Goal: Task Accomplishment & Management: Manage account settings

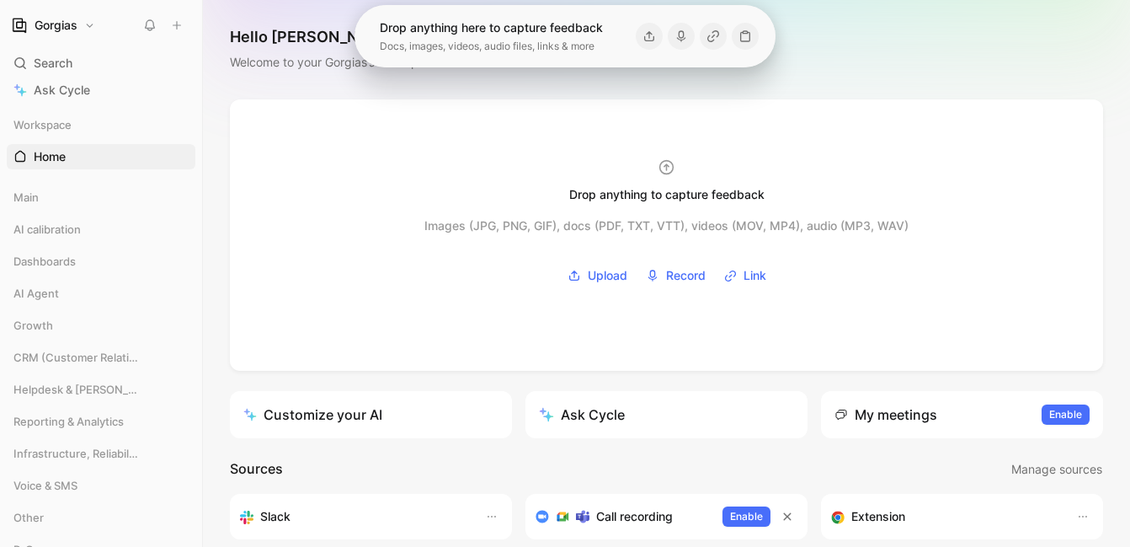
click at [807, 38] on div "Hello [PERSON_NAME] ❄️ MAKER Welcome to your Gorgias’s workspace" at bounding box center [666, 49] width 927 height 99
click at [100, 27] on div "Gorgias" at bounding box center [98, 25] width 182 height 24
click at [88, 27] on button "Gorgias" at bounding box center [53, 25] width 93 height 24
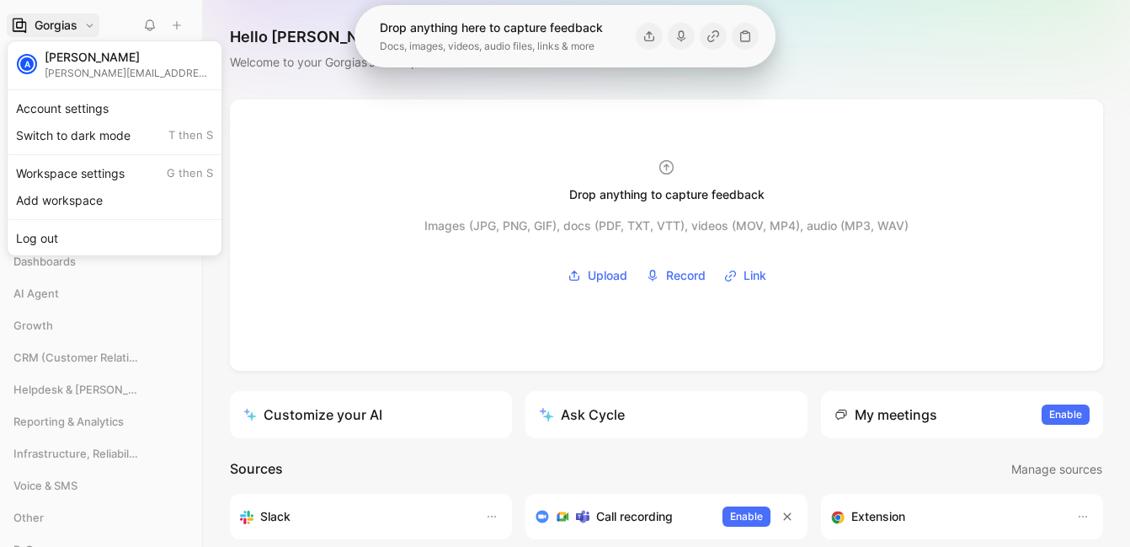
click at [115, 176] on div "Workspace settings G then S" at bounding box center [114, 173] width 207 height 27
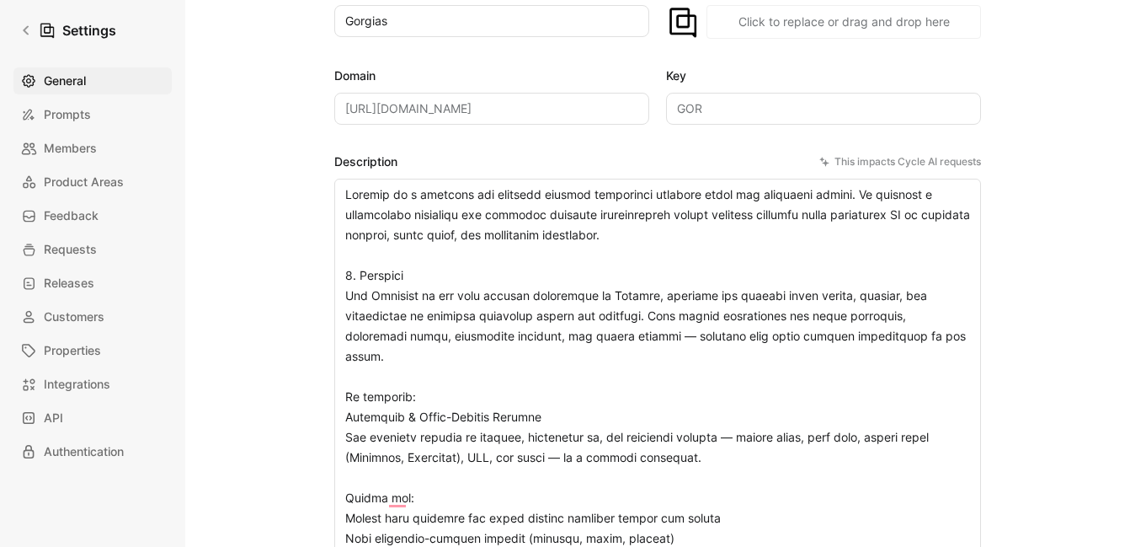
scroll to position [195, 0]
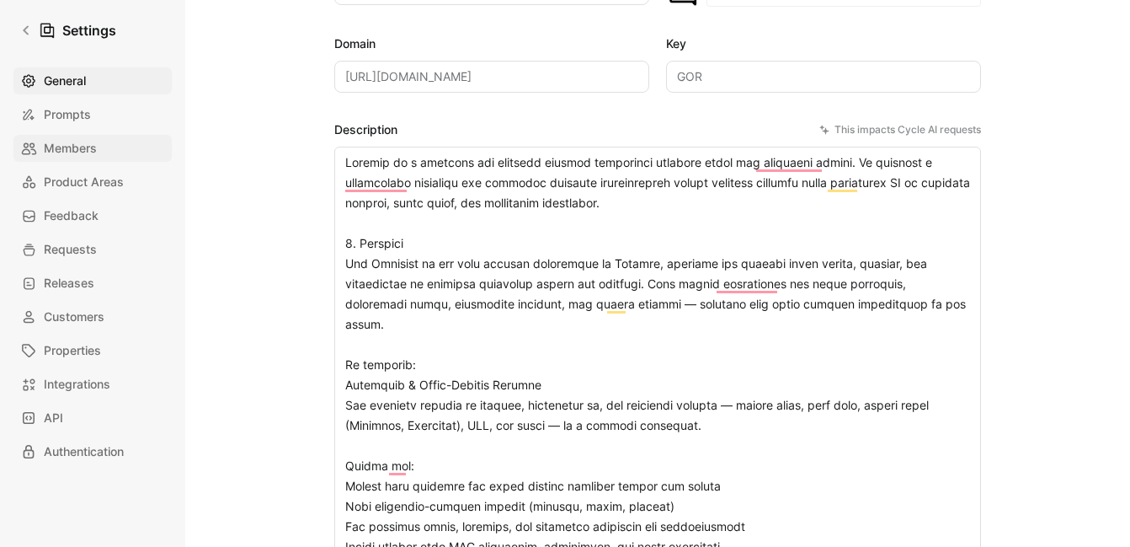
click at [93, 145] on span "Members" at bounding box center [70, 148] width 53 height 20
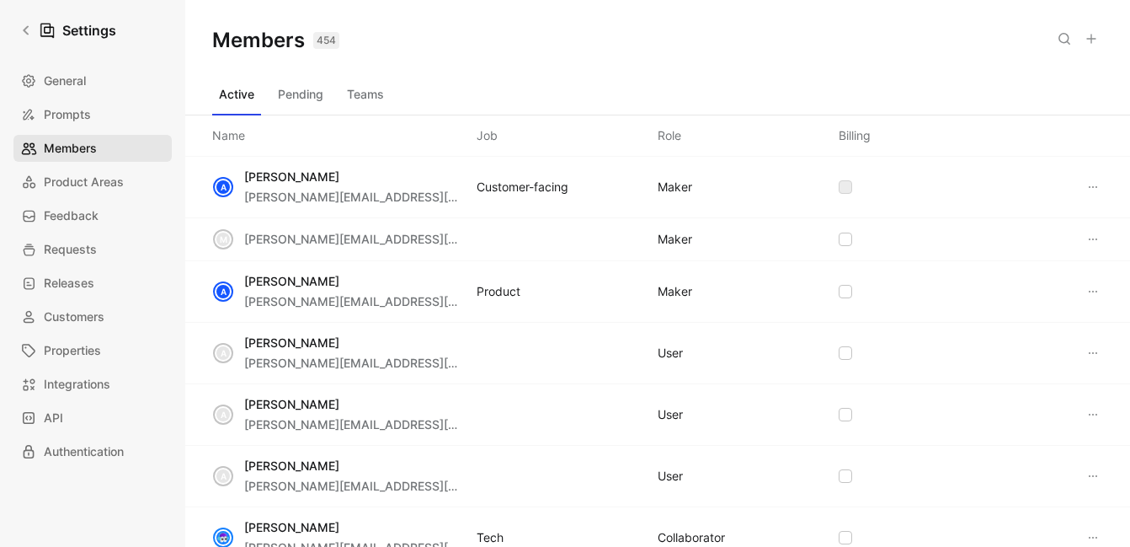
click at [95, 145] on span "Members" at bounding box center [70, 148] width 53 height 20
click at [249, 95] on button "Active" at bounding box center [236, 94] width 49 height 27
click at [1049, 49] on div "Saved" at bounding box center [1047, 39] width 111 height 24
click at [1057, 44] on button at bounding box center [1065, 39] width 24 height 24
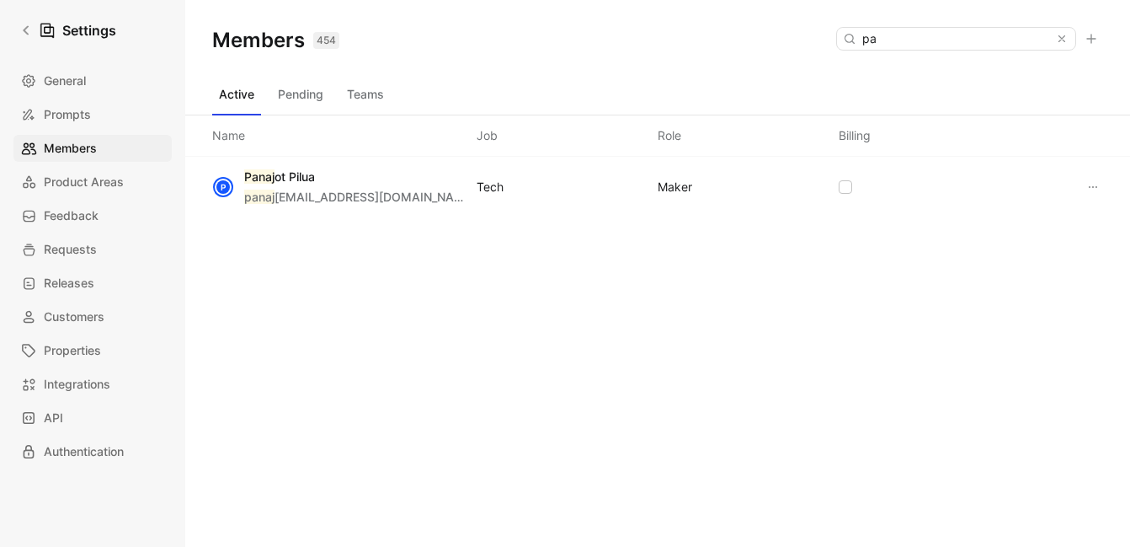
type input "p"
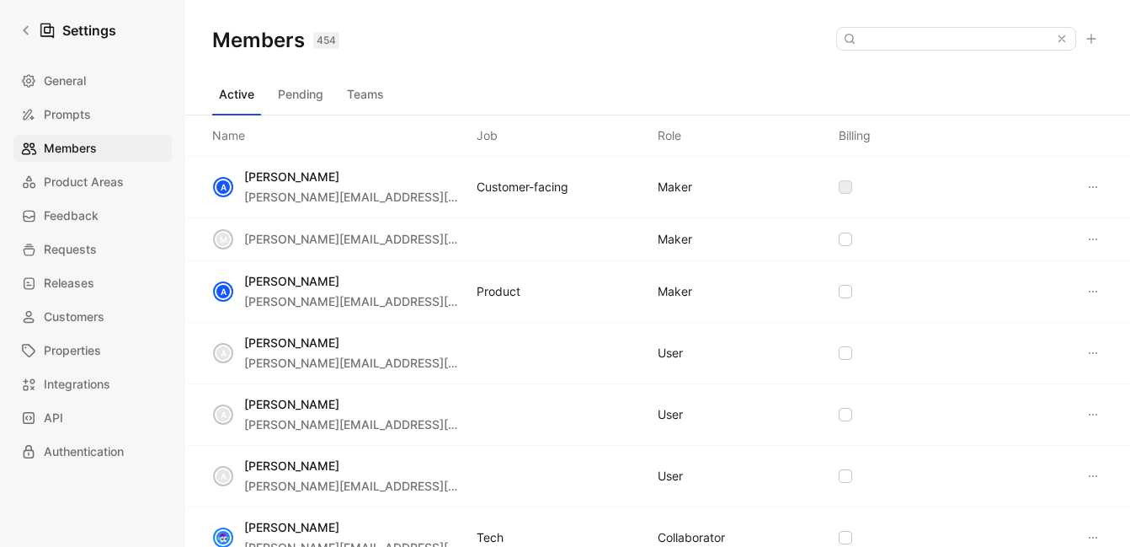
click at [779, 67] on div "Members 454 Saved" at bounding box center [657, 40] width 945 height 81
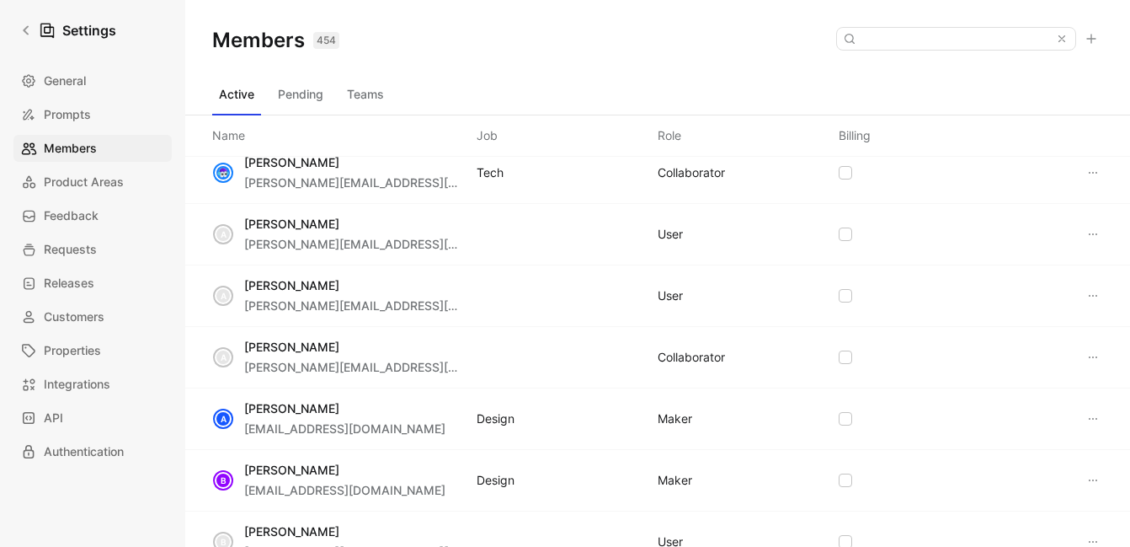
scroll to position [363, 0]
click at [64, 392] on span "Integrations" at bounding box center [77, 384] width 67 height 20
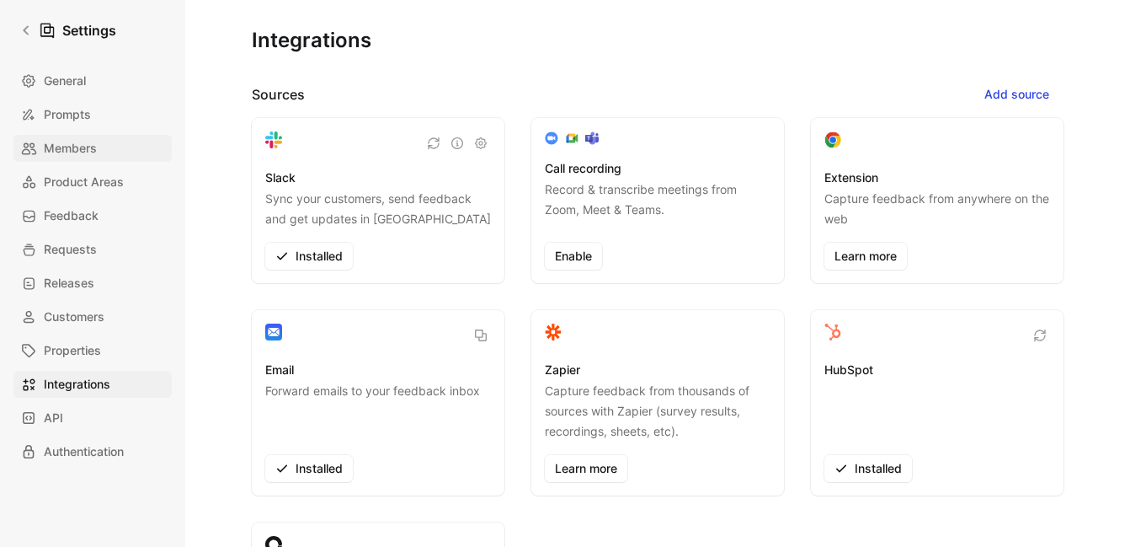
click at [133, 154] on link "Members" at bounding box center [92, 148] width 158 height 27
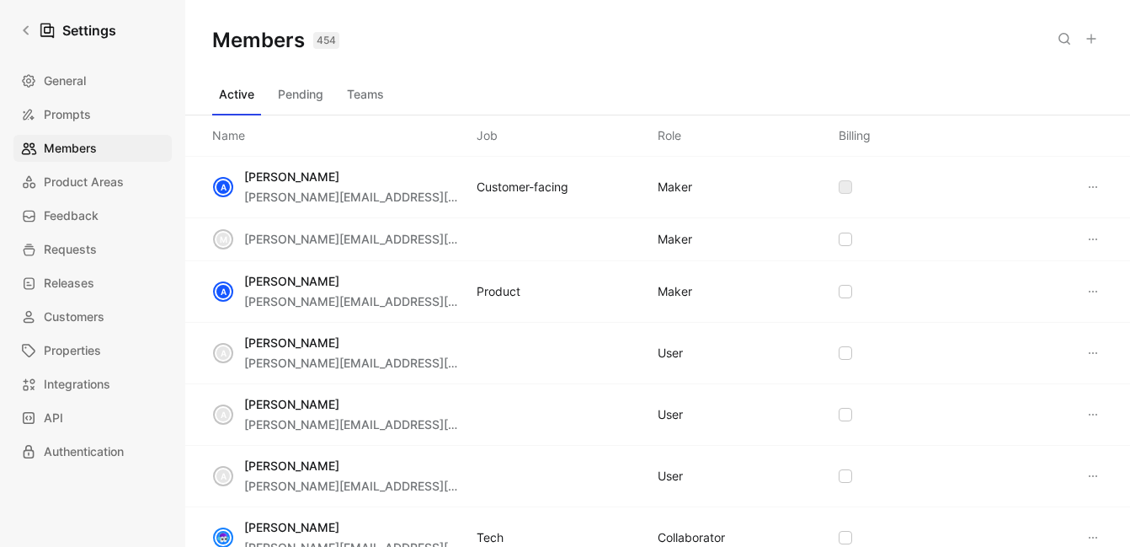
click at [296, 96] on button "Pending" at bounding box center [300, 94] width 59 height 27
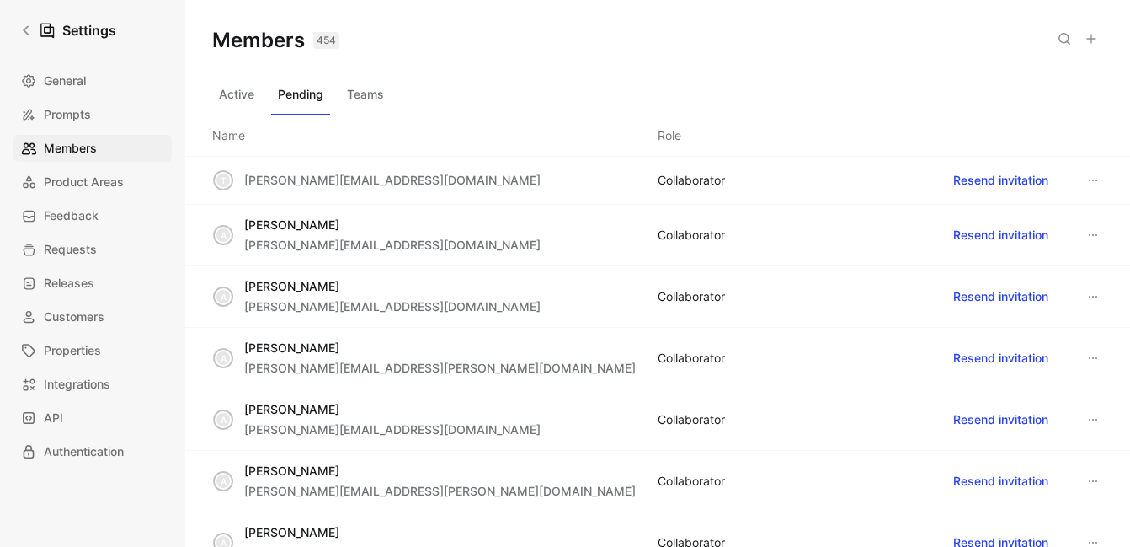
click at [352, 97] on button "Teams" at bounding box center [365, 94] width 51 height 27
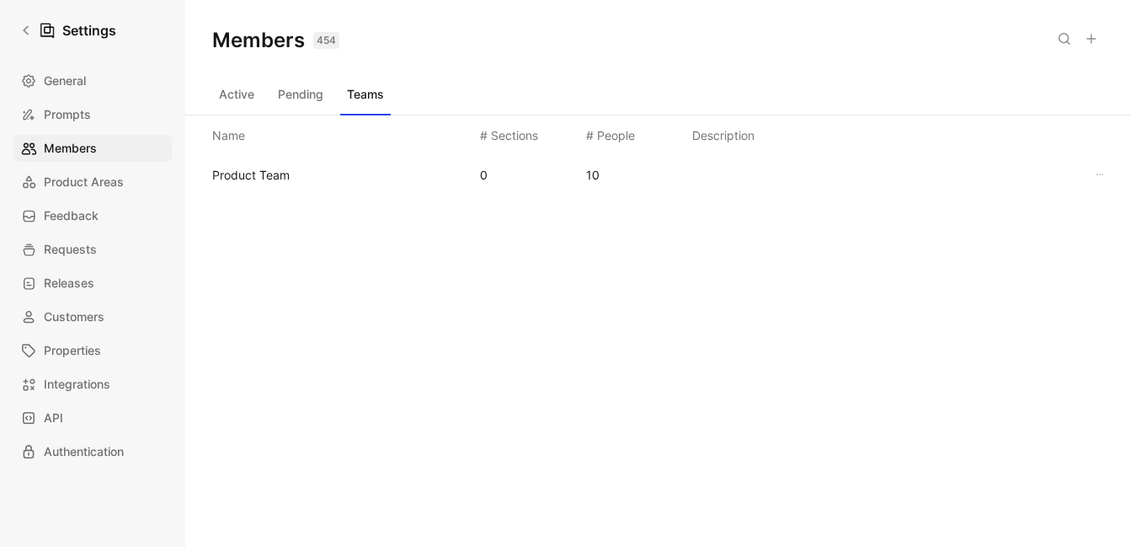
click at [258, 98] on button "Active" at bounding box center [236, 94] width 49 height 27
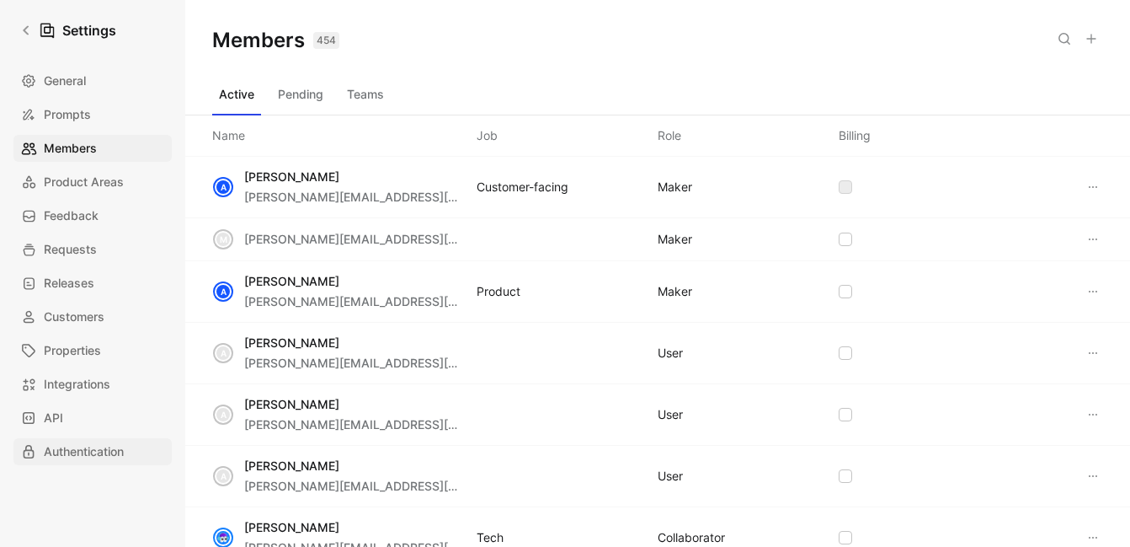
click at [127, 445] on link "Authentication" at bounding box center [92, 451] width 158 height 27
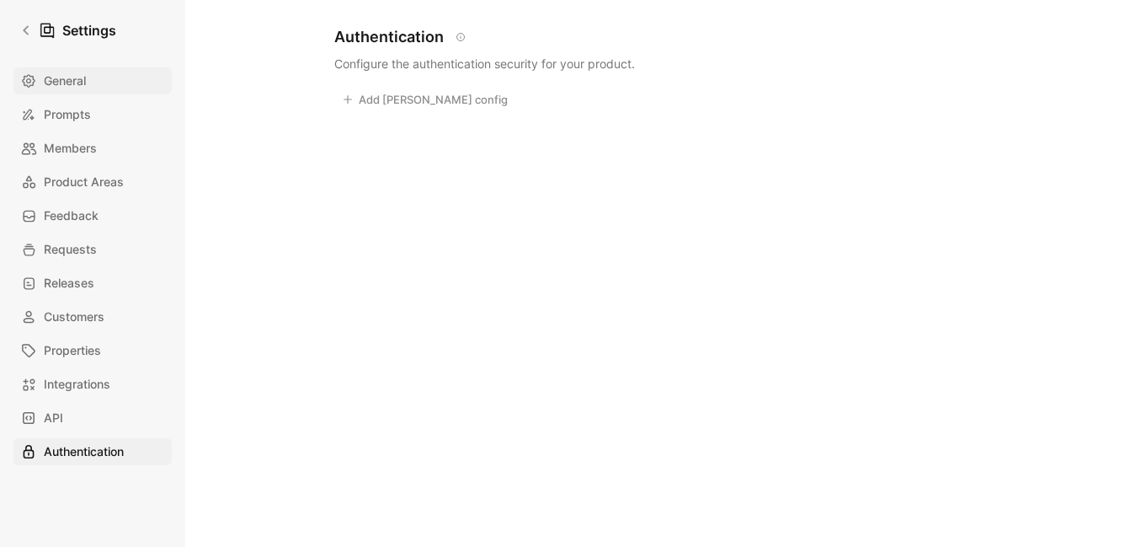
click at [106, 80] on link "General" at bounding box center [92, 80] width 158 height 27
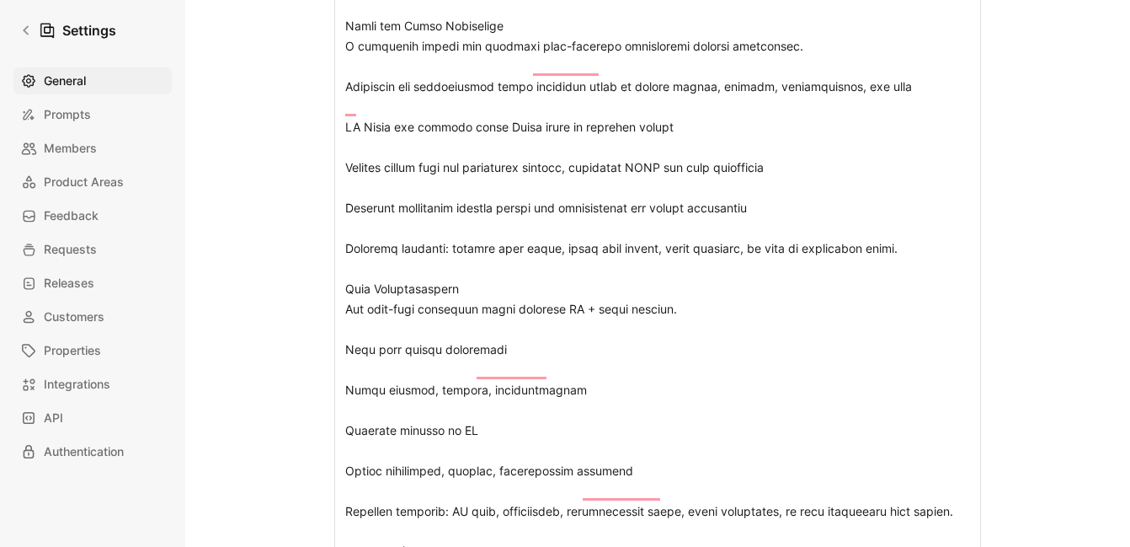
scroll to position [2441, 0]
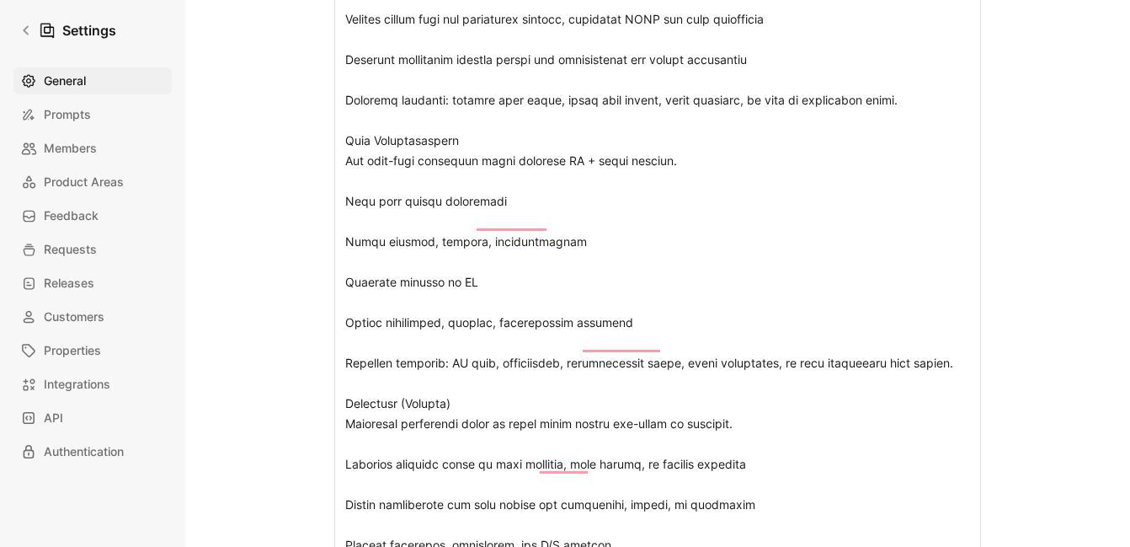
click at [1117, 158] on div "General Saved Workspace Name This impacts Cycle AI requests Gorgias Logo «r63» …" at bounding box center [657, 273] width 945 height 547
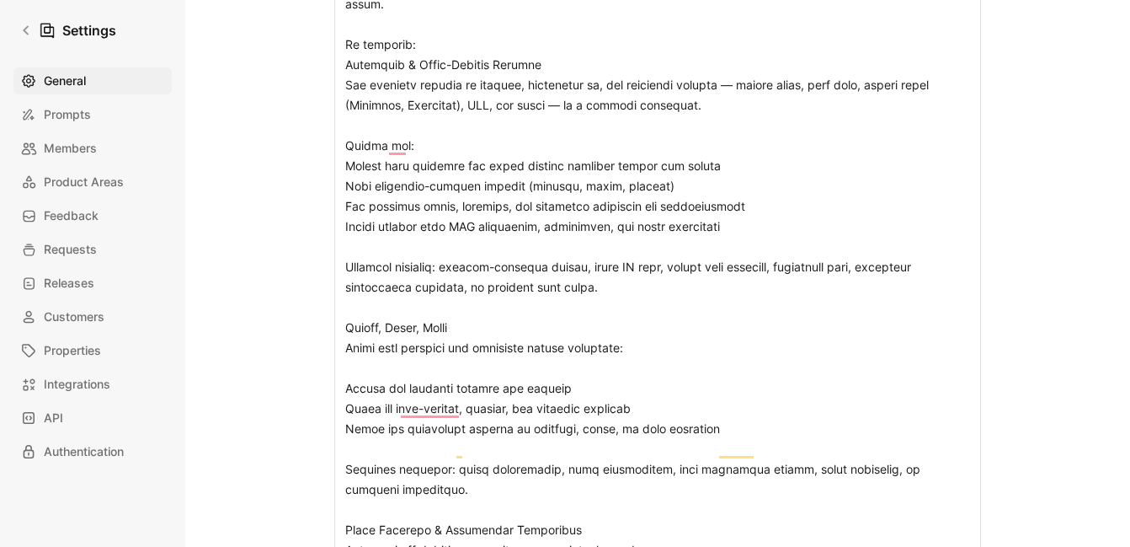
scroll to position [517, 0]
click at [92, 340] on span "Properties" at bounding box center [72, 350] width 57 height 20
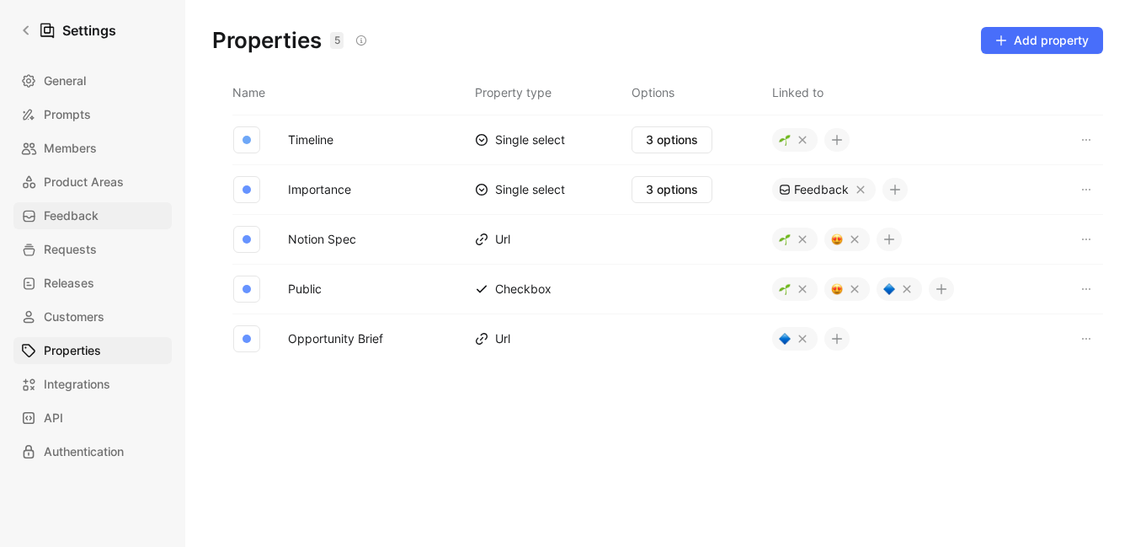
click at [121, 209] on link "Feedback" at bounding box center [92, 215] width 158 height 27
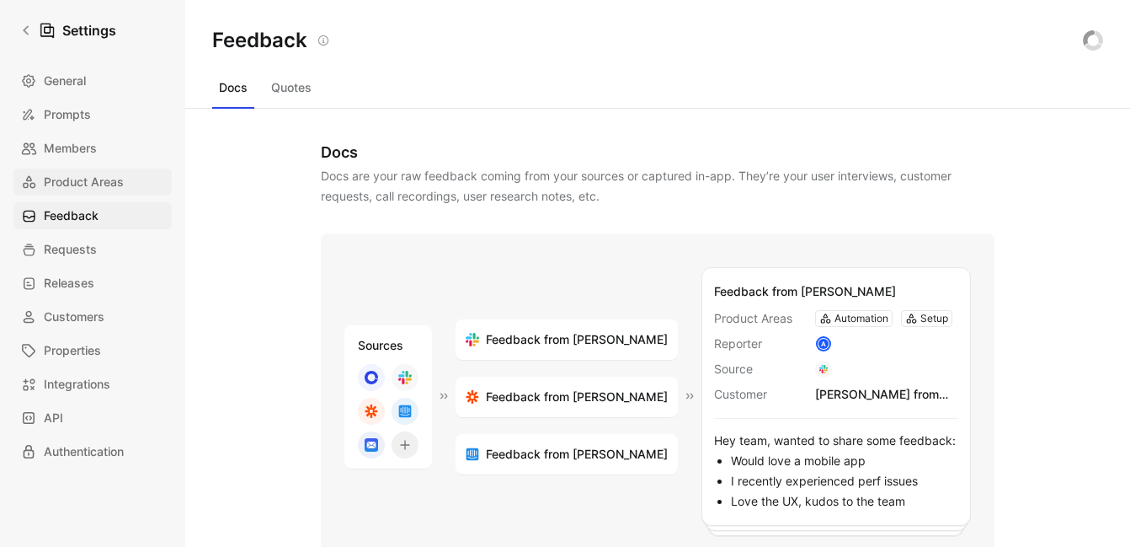
click at [113, 174] on span "Product Areas" at bounding box center [84, 182] width 80 height 20
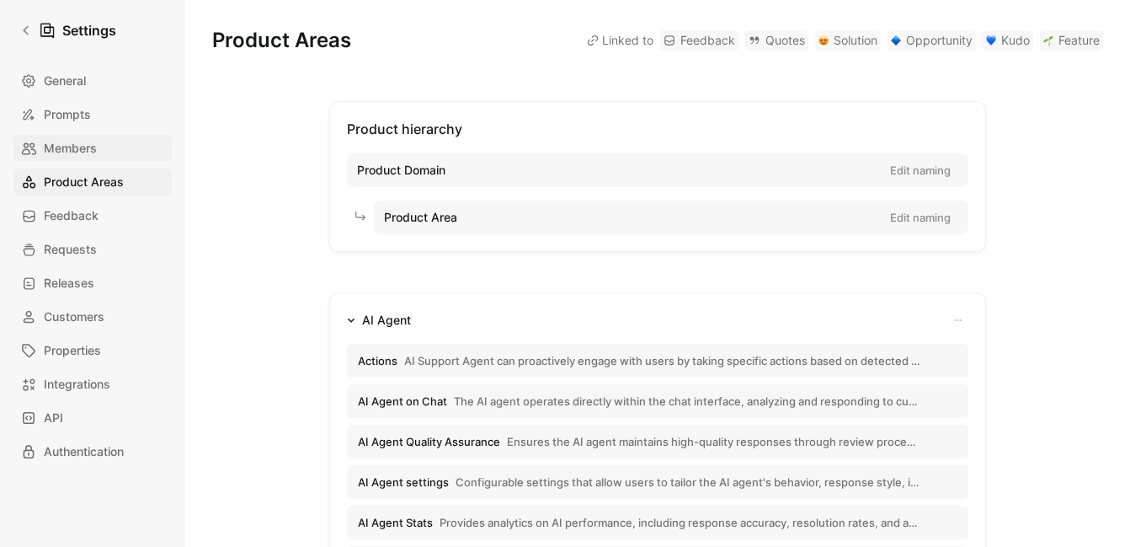
click at [109, 145] on link "Members" at bounding box center [92, 148] width 158 height 27
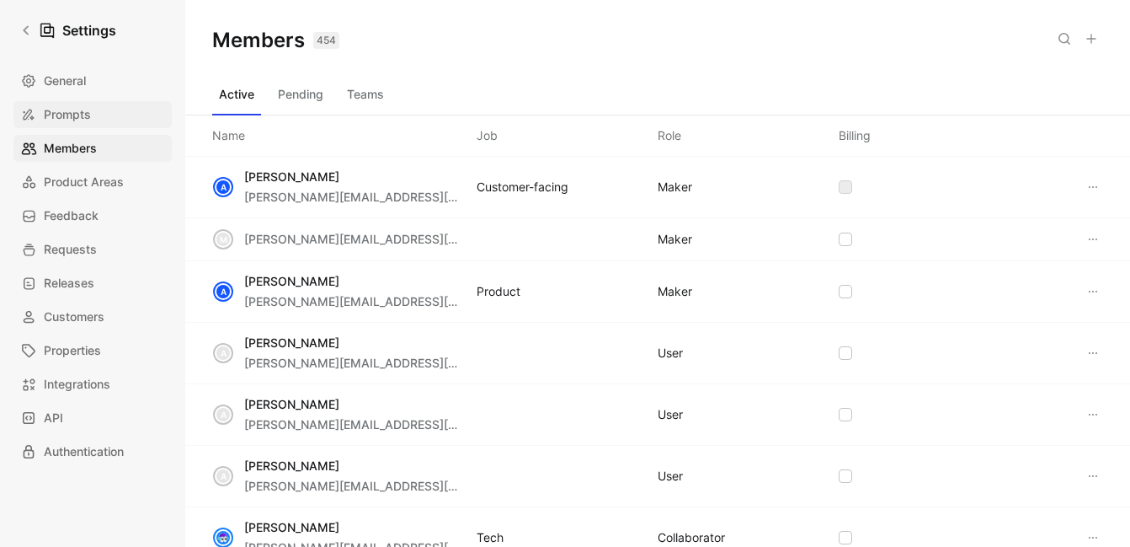
click at [109, 116] on link "Prompts" at bounding box center [92, 114] width 158 height 27
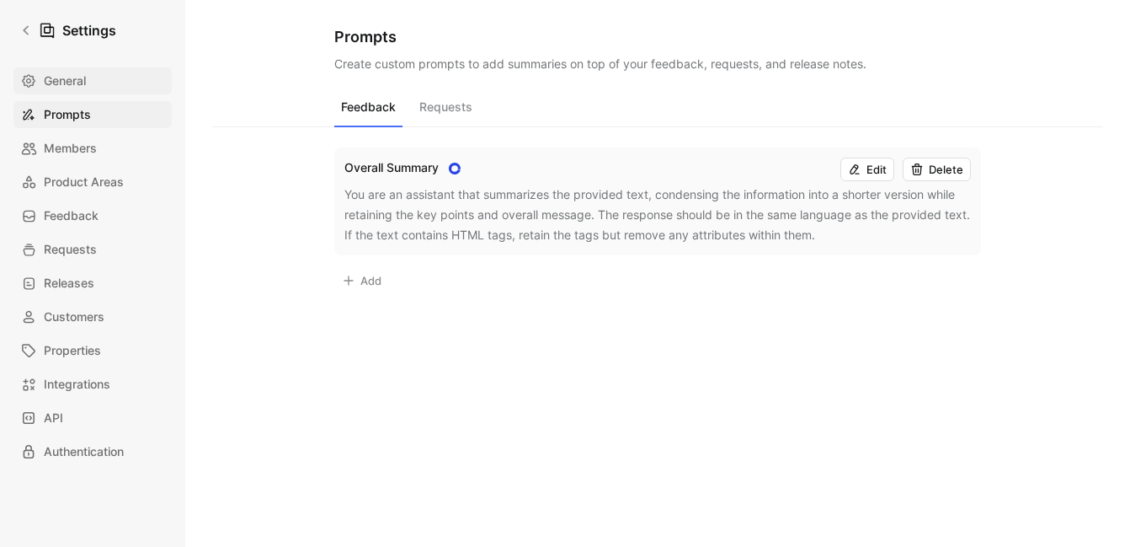
click at [99, 86] on link "General" at bounding box center [92, 80] width 158 height 27
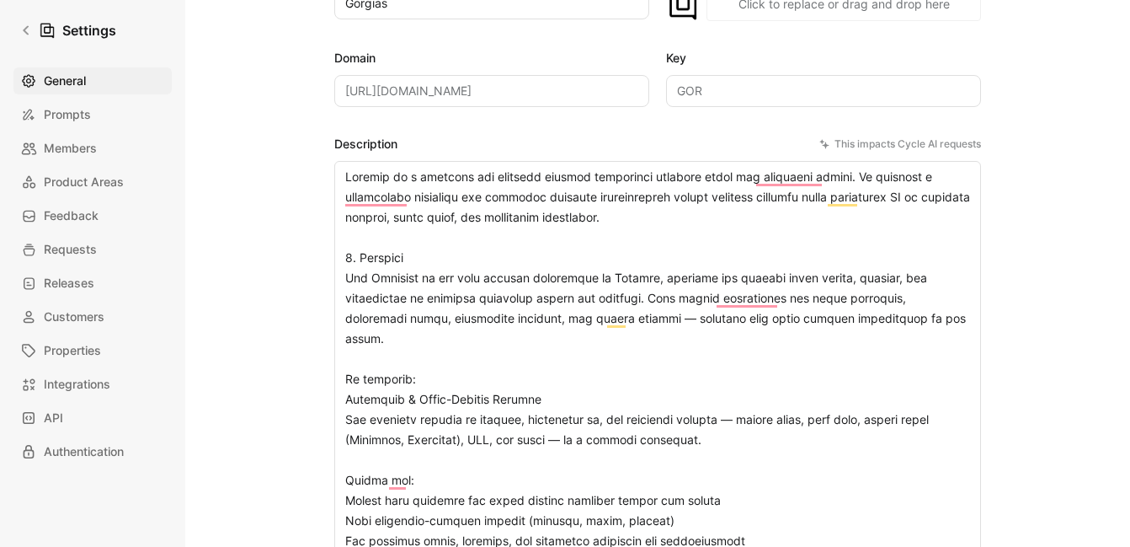
scroll to position [205, 0]
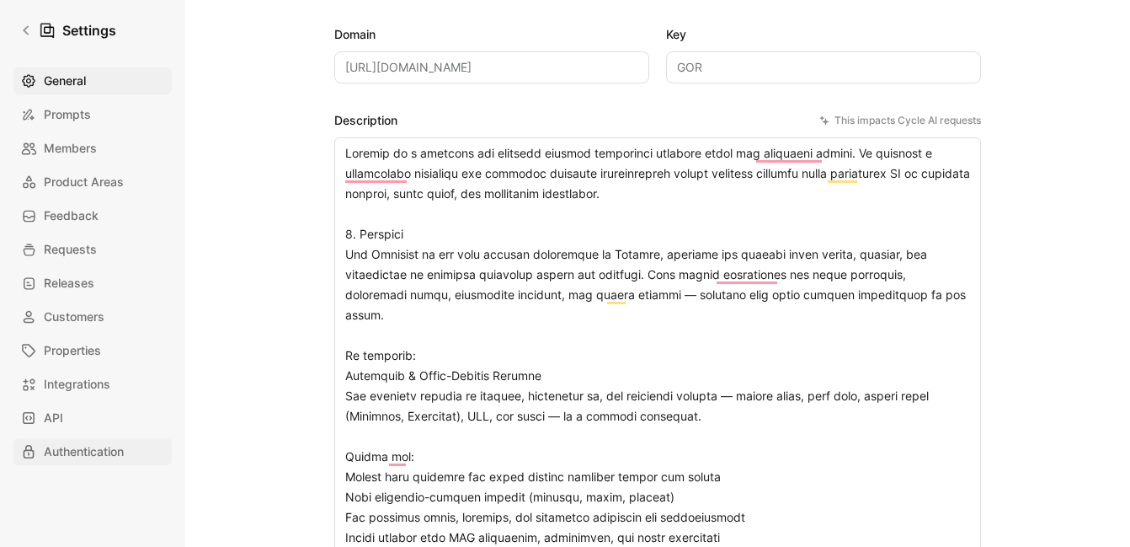
click at [101, 447] on span "Authentication" at bounding box center [84, 451] width 80 height 20
